Goal: Transaction & Acquisition: Purchase product/service

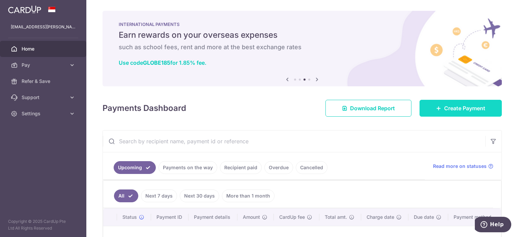
click at [426, 108] on link "Create Payment" at bounding box center [460, 108] width 82 height 17
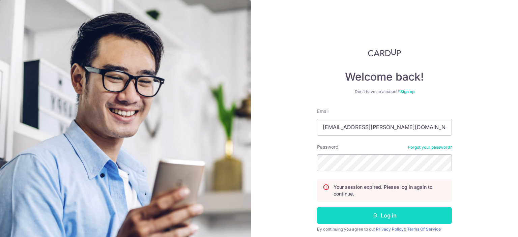
click at [384, 213] on button "Log in" at bounding box center [384, 215] width 135 height 17
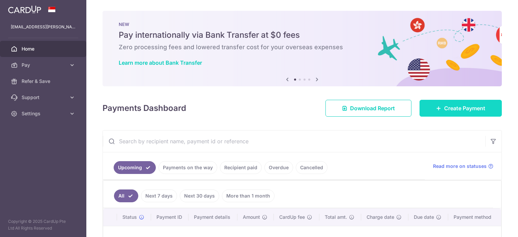
click at [449, 109] on span "Create Payment" at bounding box center [464, 108] width 41 height 8
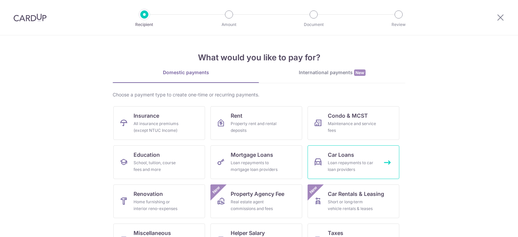
scroll to position [34, 0]
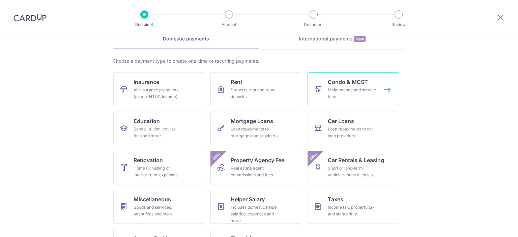
click at [351, 98] on div "Maintenance and service fees" at bounding box center [352, 93] width 49 height 13
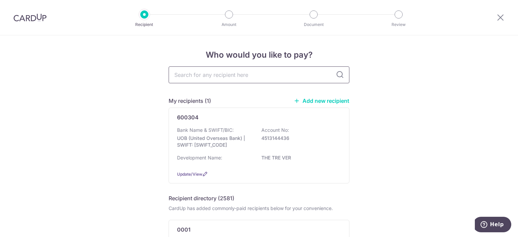
click at [242, 76] on input "text" at bounding box center [259, 74] width 181 height 17
type input "potong pasir"
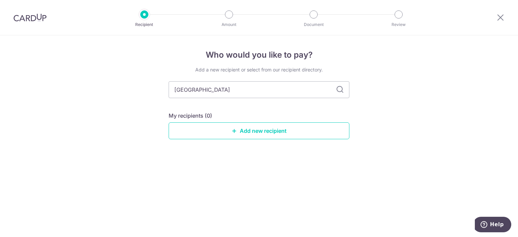
type input "[GEOGRAPHIC_DATA]"
type input "p"
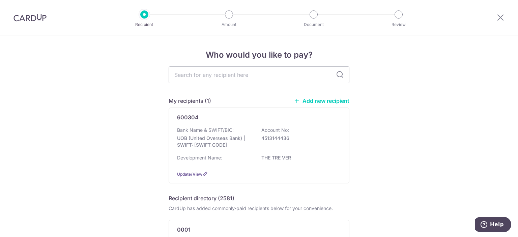
click at [312, 99] on link "Add new recipient" at bounding box center [322, 100] width 56 height 7
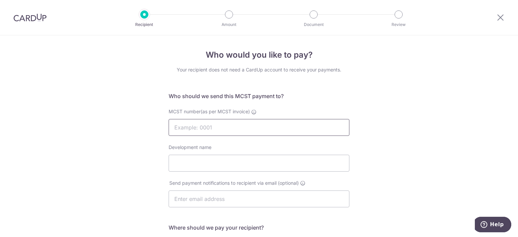
click at [219, 125] on input "MCST number(as per MCST invoice)" at bounding box center [259, 127] width 181 height 17
type input "4905"
click at [198, 161] on input "Development name" at bounding box center [259, 163] width 181 height 17
type input "The Tre Ver"
click at [206, 195] on input "text" at bounding box center [259, 198] width 181 height 17
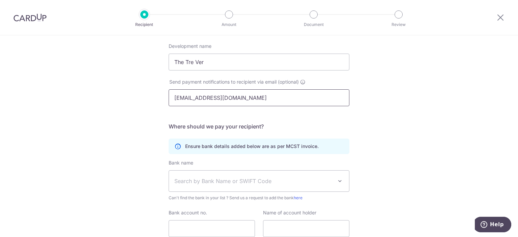
scroll to position [135, 0]
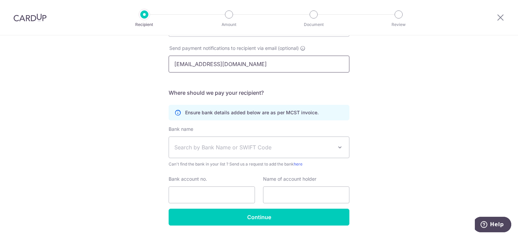
type input "accounts@1pam.com.sg"
click at [315, 148] on span "Search by Bank Name or SWIFT Code" at bounding box center [253, 147] width 158 height 8
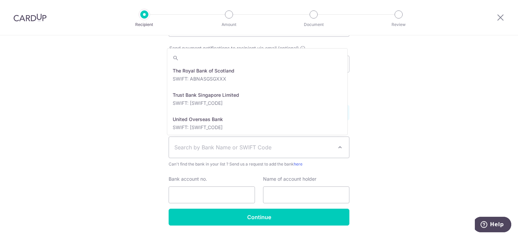
scroll to position [1467, 0]
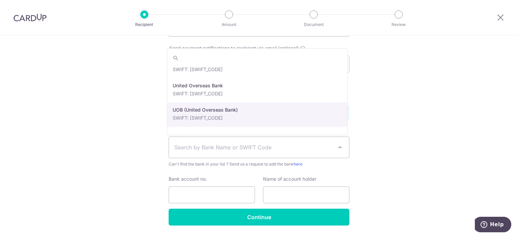
select select "18"
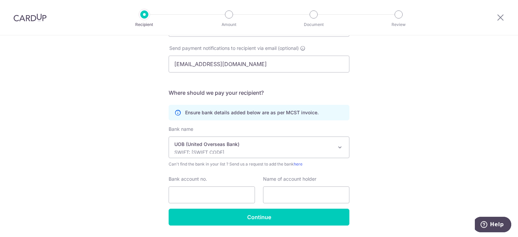
scroll to position [155, 0]
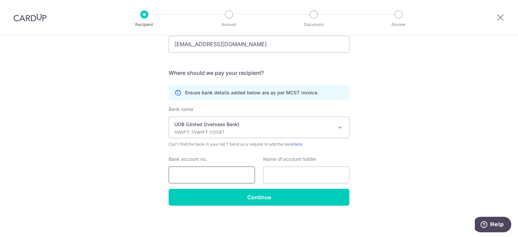
click at [193, 177] on input "Bank account no." at bounding box center [212, 174] width 86 height 17
type input "7703104871"
click at [297, 172] on input "text" at bounding box center [306, 174] width 86 height 17
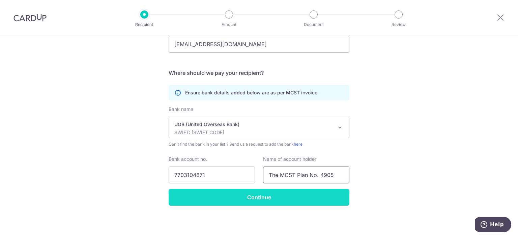
type input "The MCST Plan No. 4905"
click at [276, 195] on input "Continue" at bounding box center [259, 197] width 181 height 17
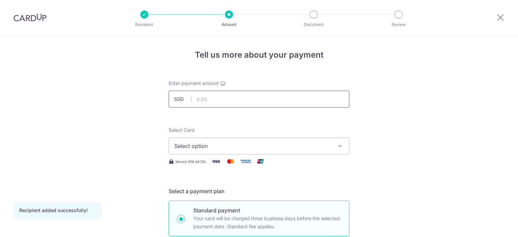
click at [217, 101] on input "text" at bounding box center [259, 99] width 181 height 17
type input "5"
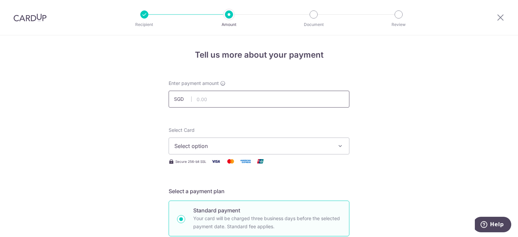
click at [211, 95] on input "text" at bounding box center [259, 99] width 181 height 17
type input "450.00"
drag, startPoint x: 273, startPoint y: 122, endPoint x: 275, endPoint y: 119, distance: 3.6
click at [240, 145] on span "Select option" at bounding box center [252, 146] width 157 height 8
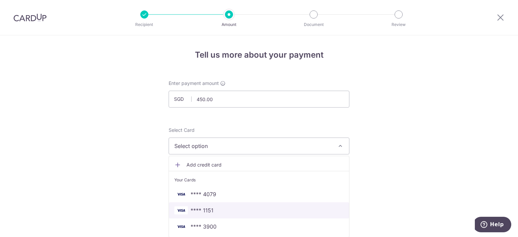
click at [216, 207] on span "**** 1151" at bounding box center [258, 210] width 169 height 8
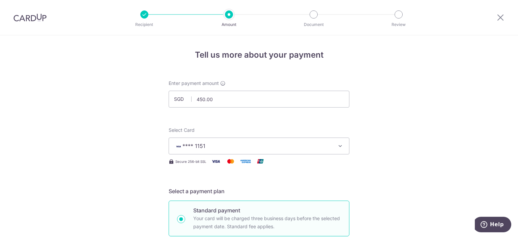
scroll to position [34, 0]
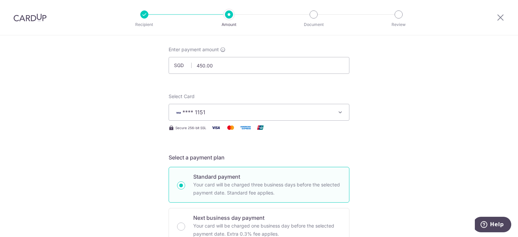
click at [306, 109] on span "**** 1151" at bounding box center [252, 112] width 157 height 8
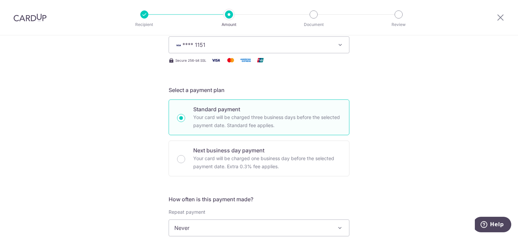
scroll to position [0, 0]
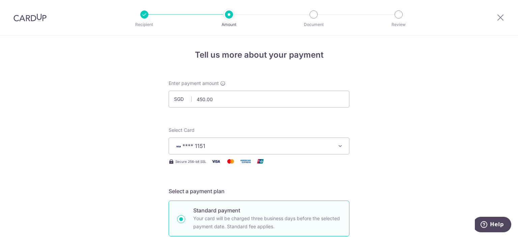
click at [298, 141] on button "**** 1151" at bounding box center [259, 145] width 181 height 17
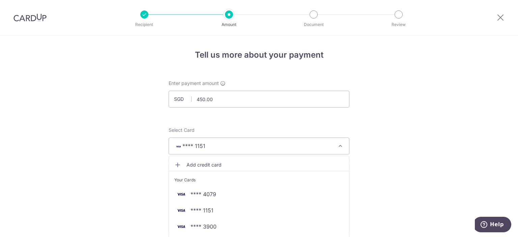
click at [211, 164] on span "Add credit card" at bounding box center [264, 164] width 157 height 7
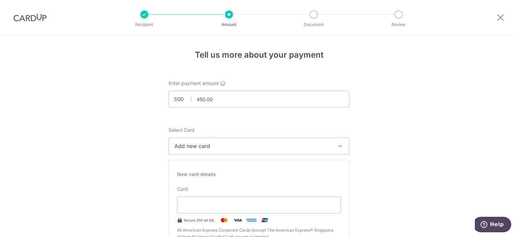
scroll to position [67, 0]
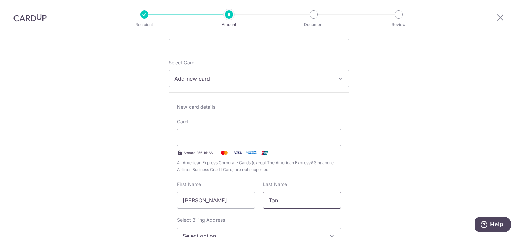
click at [288, 198] on input "Tan" at bounding box center [302, 200] width 78 height 17
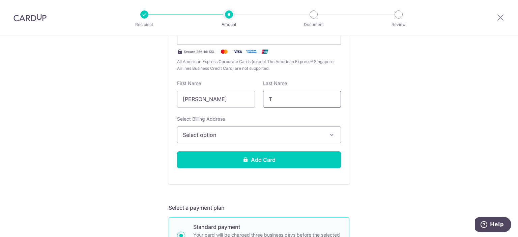
scroll to position [202, 0]
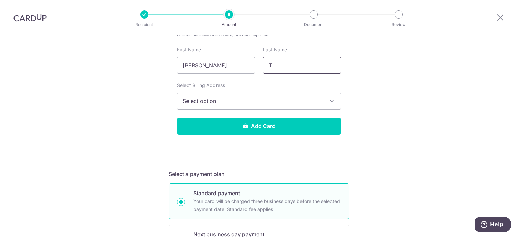
type input "T"
click at [222, 103] on span "Select option" at bounding box center [253, 101] width 140 height 8
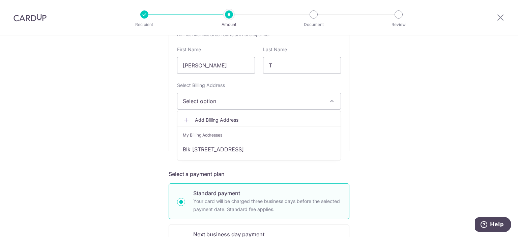
click at [214, 118] on span "Add Billing Address" at bounding box center [265, 120] width 140 height 7
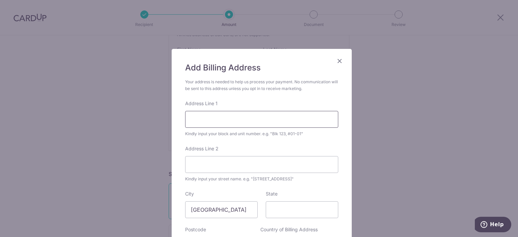
click at [214, 118] on input "Address Line 1" at bounding box center [261, 119] width 153 height 17
type input "Blk 440B Clementi Avenue 3"
type input "#39-24"
type input "122440"
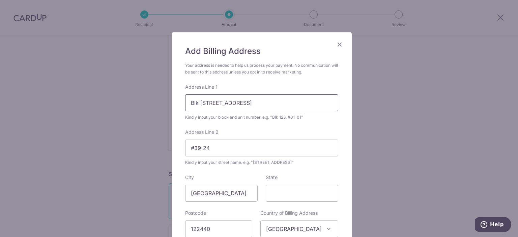
scroll to position [50, 0]
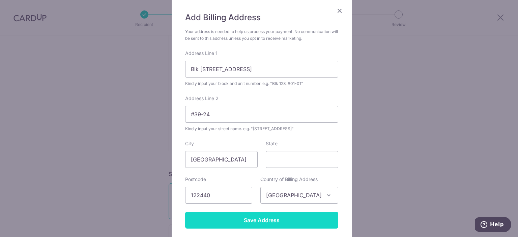
click at [262, 218] on input "Save Address" at bounding box center [261, 220] width 153 height 17
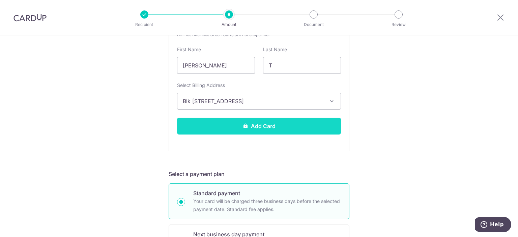
click at [296, 126] on button "Add Card" at bounding box center [259, 126] width 164 height 17
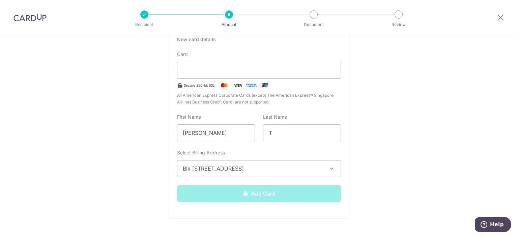
scroll to position [101, 0]
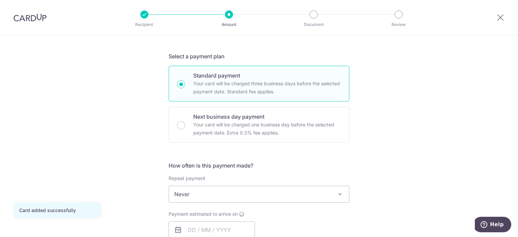
scroll to position [202, 0]
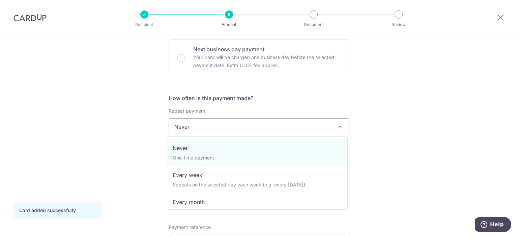
click at [249, 130] on span "Never" at bounding box center [259, 127] width 180 height 16
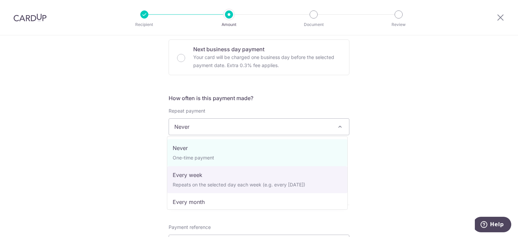
scroll to position [34, 0]
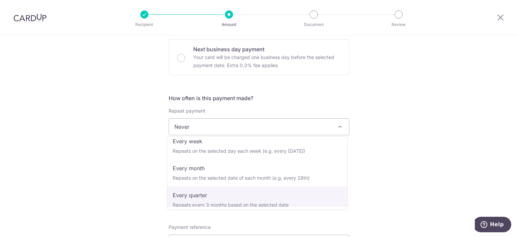
select select "4"
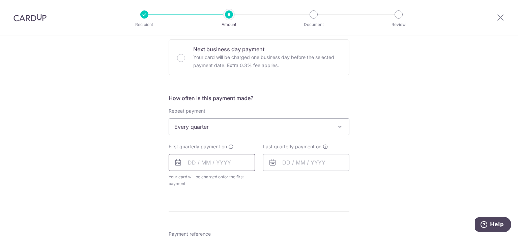
click at [229, 163] on input "text" at bounding box center [212, 162] width 86 height 17
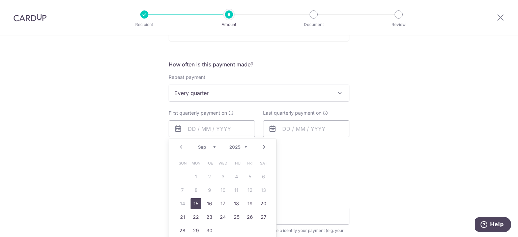
click at [194, 202] on link "15" at bounding box center [195, 203] width 11 height 11
type input "15/09/2025"
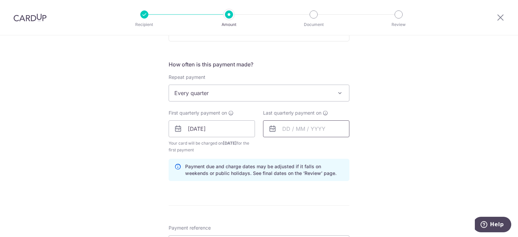
click at [319, 130] on input "text" at bounding box center [306, 128] width 86 height 17
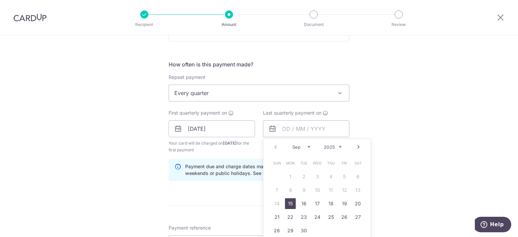
click at [354, 148] on link "Next" at bounding box center [358, 147] width 8 height 8
click at [289, 201] on link "15" at bounding box center [290, 203] width 11 height 11
type input "[DATE]"
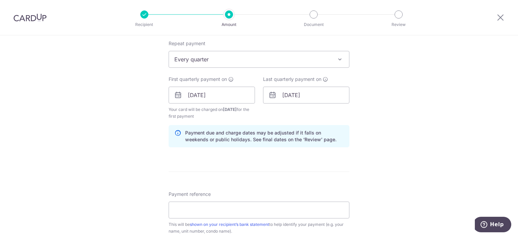
scroll to position [303, 0]
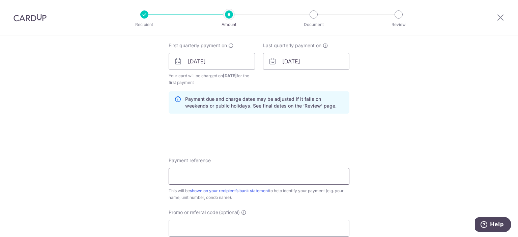
click at [224, 178] on input "Payment reference" at bounding box center [259, 176] width 181 height 17
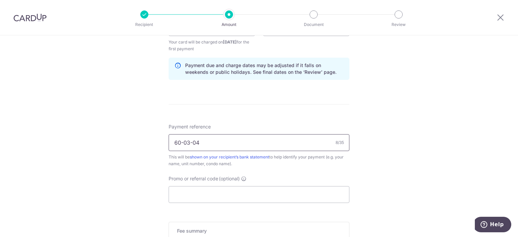
scroll to position [371, 0]
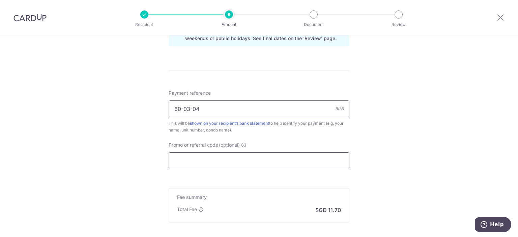
type input "60-03-04"
click at [245, 162] on input "Promo or referral code (optional)" at bounding box center [259, 160] width 181 height 17
click at [189, 160] on input "Promo or referral code (optional)" at bounding box center [259, 160] width 181 height 17
paste input "MILELION"
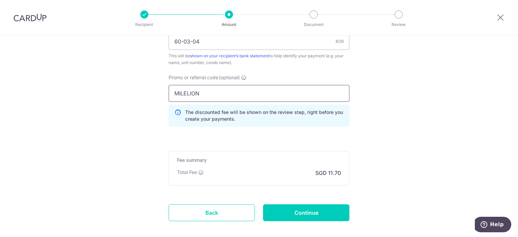
scroll to position [472, 0]
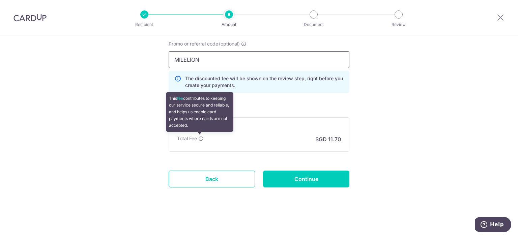
type input "MILELION"
click at [201, 139] on icon at bounding box center [200, 138] width 5 height 5
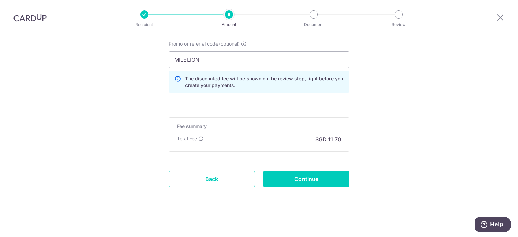
click at [305, 179] on input "Continue" at bounding box center [306, 179] width 86 height 17
type input "Create Schedule"
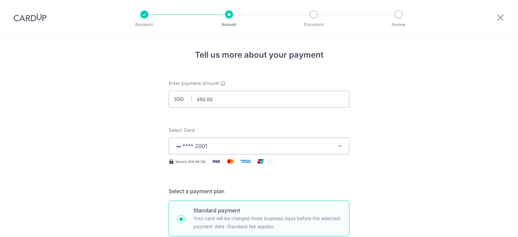
scroll to position [447, 0]
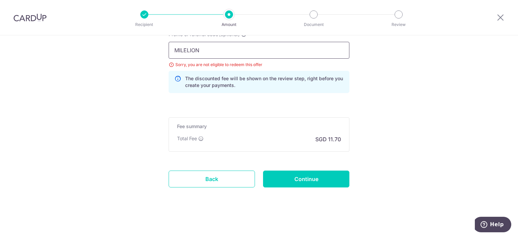
drag, startPoint x: 205, startPoint y: 51, endPoint x: 81, endPoint y: 50, distance: 123.7
paste input "REC185"
type input "REC185"
click at [283, 176] on input "Continue" at bounding box center [306, 179] width 86 height 17
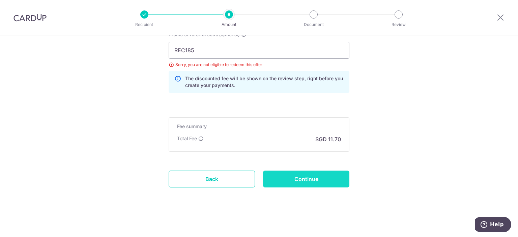
type input "Update Schedule"
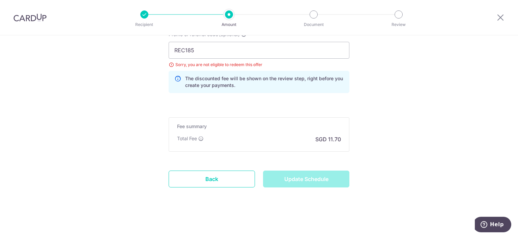
scroll to position [0, 0]
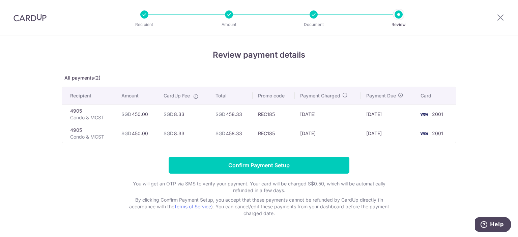
click at [195, 97] on icon at bounding box center [195, 96] width 5 height 5
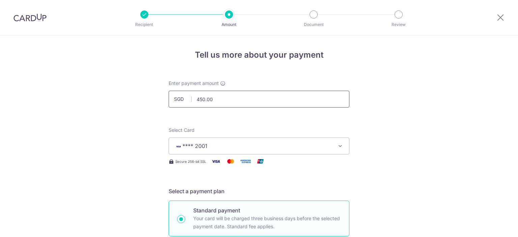
drag, startPoint x: 230, startPoint y: 103, endPoint x: 82, endPoint y: 94, distance: 147.9
type input "270.00"
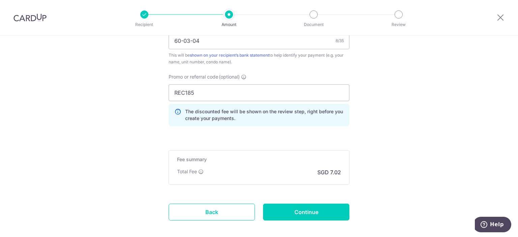
scroll to position [437, 0]
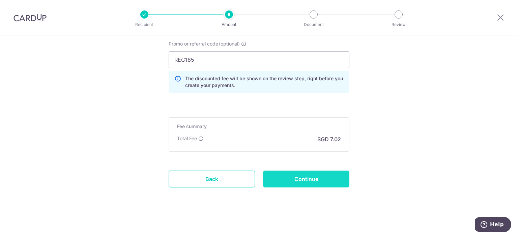
click at [321, 178] on input "Continue" at bounding box center [306, 179] width 86 height 17
type input "Update Schedule"
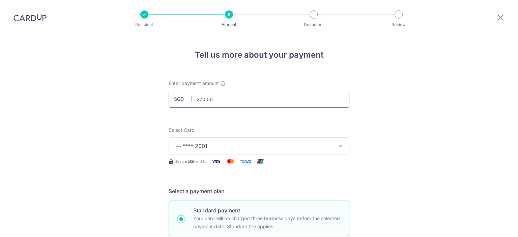
drag, startPoint x: 212, startPoint y: 97, endPoint x: 137, endPoint y: 93, distance: 74.3
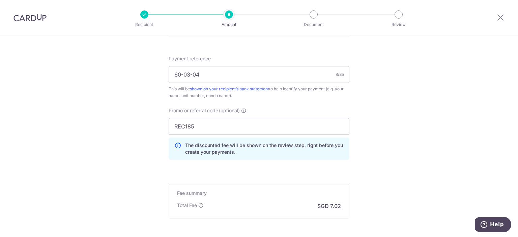
scroll to position [437, 0]
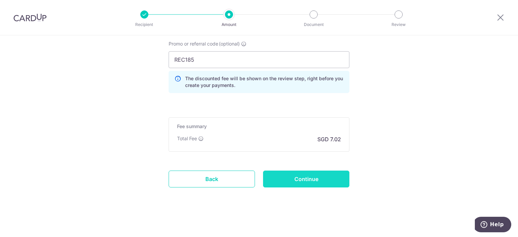
click at [316, 174] on input "Continue" at bounding box center [306, 179] width 86 height 17
type input "200.00"
type input "Update Schedule"
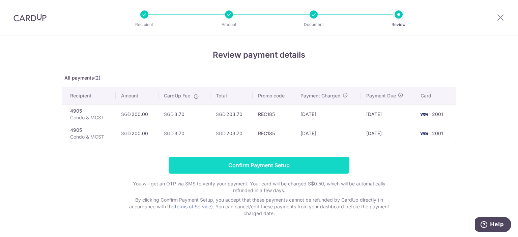
click at [264, 163] on input "Confirm Payment Setup" at bounding box center [259, 165] width 181 height 17
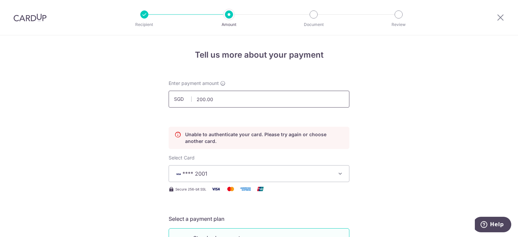
drag, startPoint x: 215, startPoint y: 99, endPoint x: 118, endPoint y: 87, distance: 97.5
type input "5"
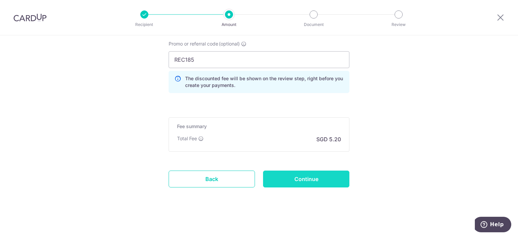
click at [313, 182] on input "Continue" at bounding box center [306, 179] width 86 height 17
type input "450.00"
type input "Update Schedule"
